Goal: Check status: Check status

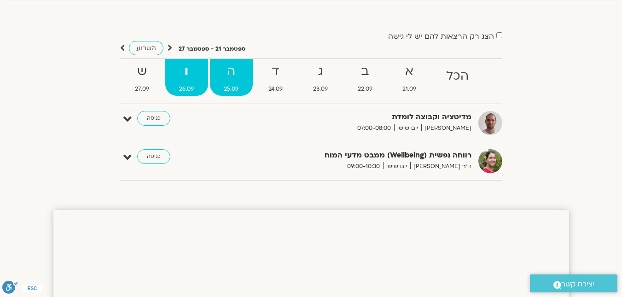
click at [220, 71] on strong "ה" at bounding box center [231, 71] width 43 height 21
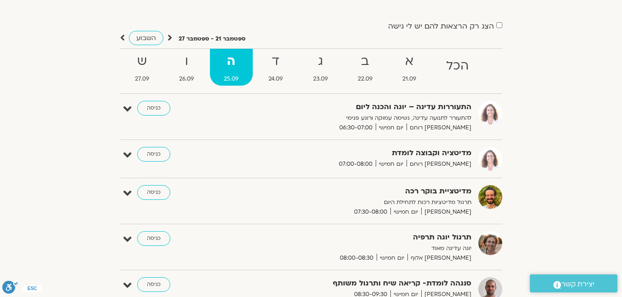
scroll to position [53, 0]
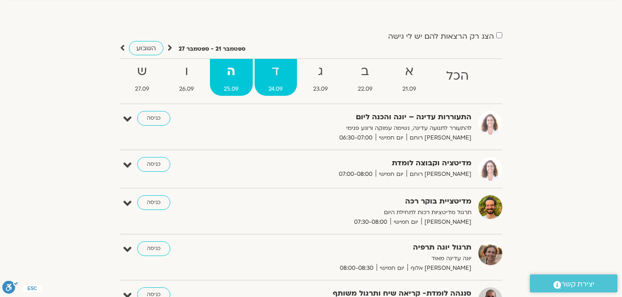
click at [269, 84] on span "24.09" at bounding box center [276, 89] width 42 height 10
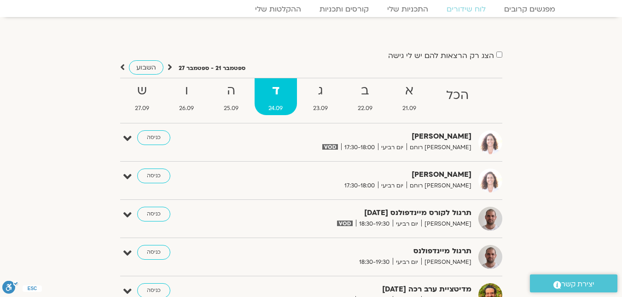
scroll to position [7, 0]
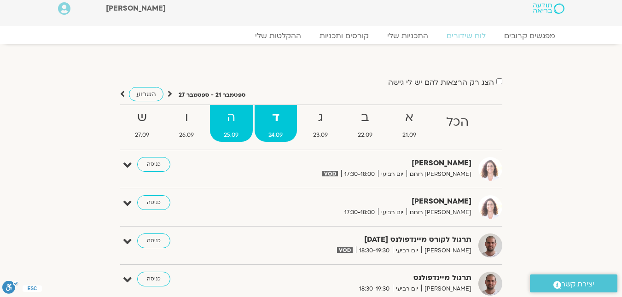
click at [232, 113] on strong "ה" at bounding box center [231, 117] width 43 height 21
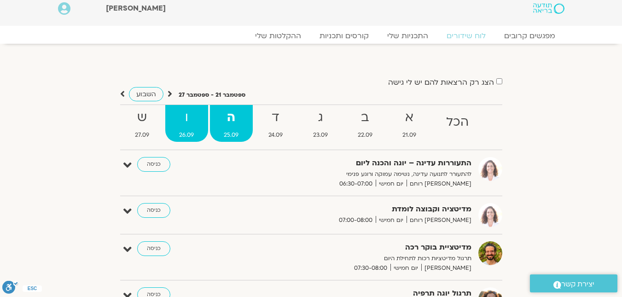
click at [191, 134] on span "26.09" at bounding box center [186, 135] width 43 height 10
